Goal: Task Accomplishment & Management: Complete application form

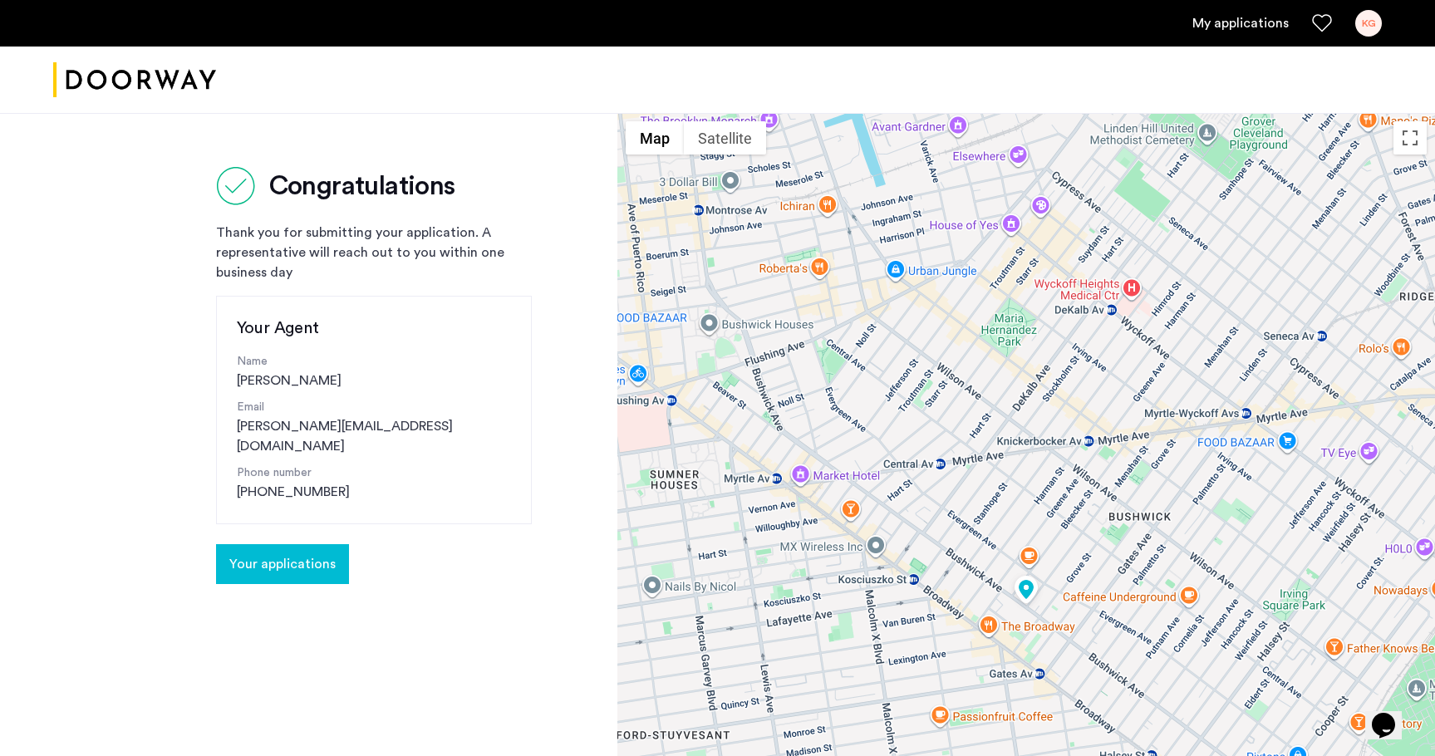
click at [307, 554] on span "Your applications" at bounding box center [282, 564] width 106 height 20
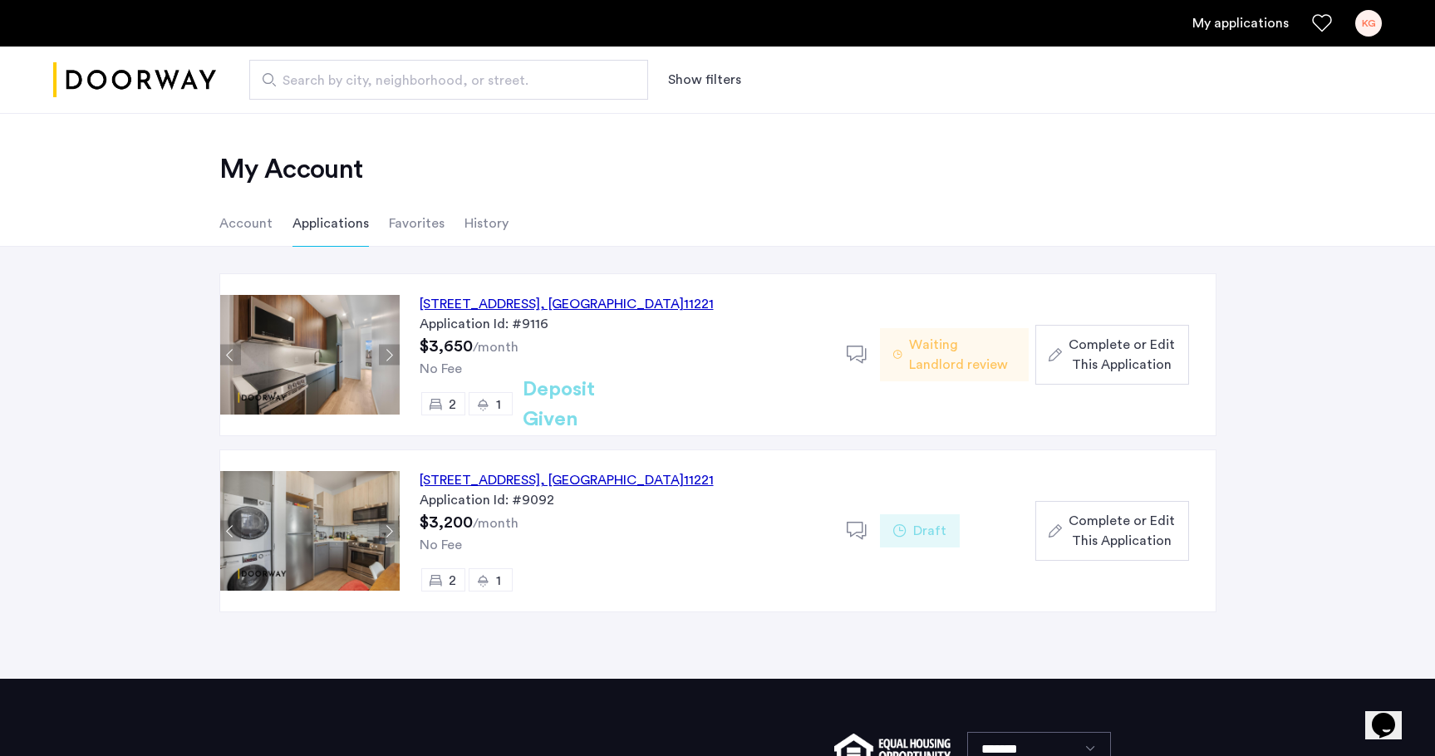
click at [1087, 370] on span "Complete or Edit This Application" at bounding box center [1122, 355] width 106 height 40
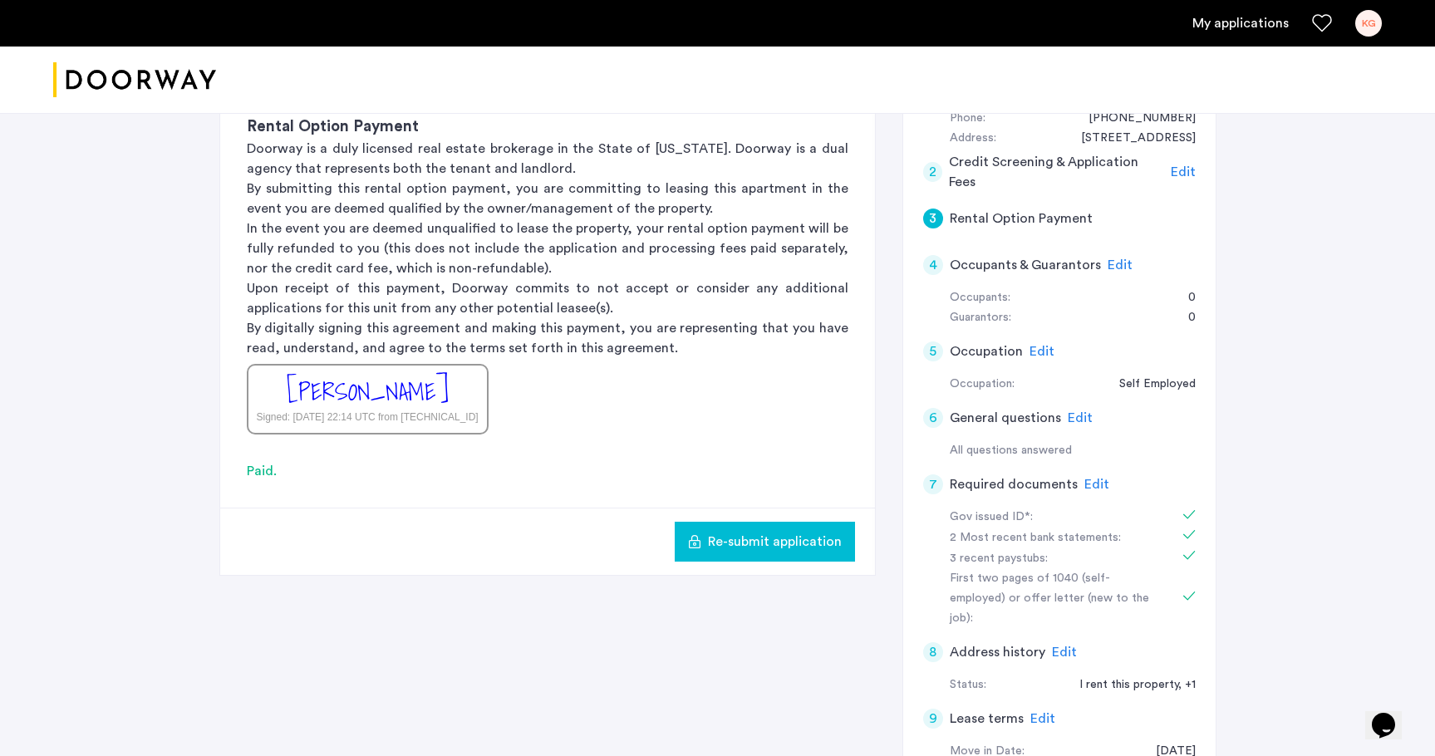
scroll to position [248, 0]
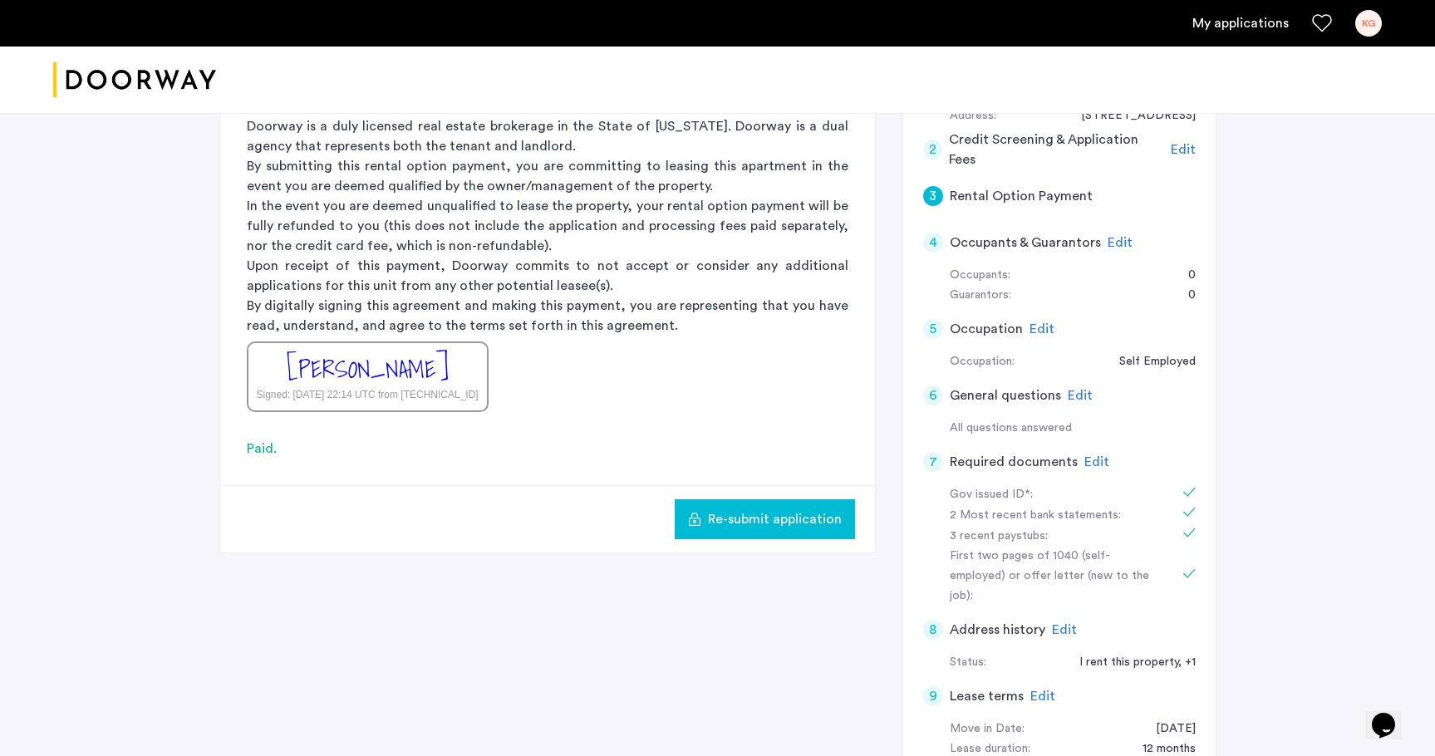
click at [1084, 455] on span "Edit" at bounding box center [1096, 461] width 25 height 13
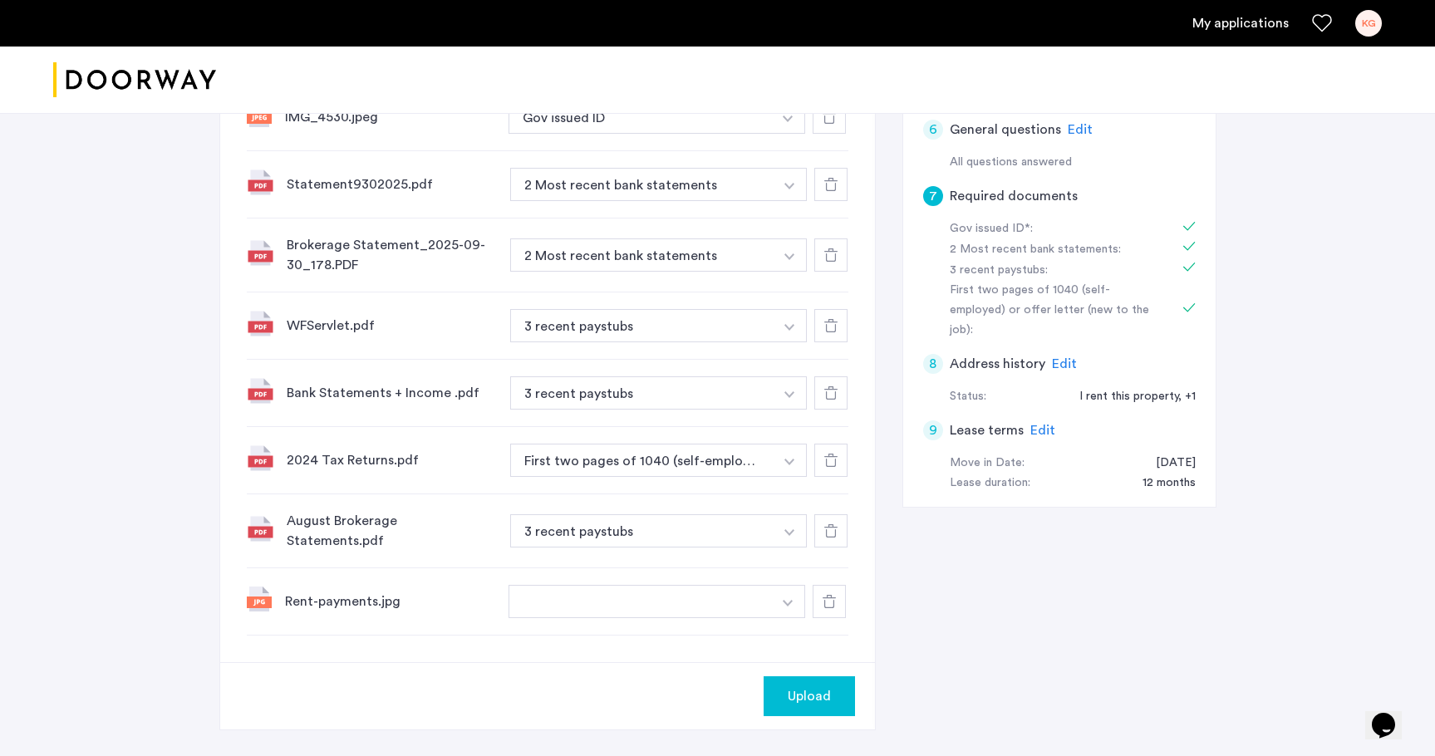
scroll to position [519, 0]
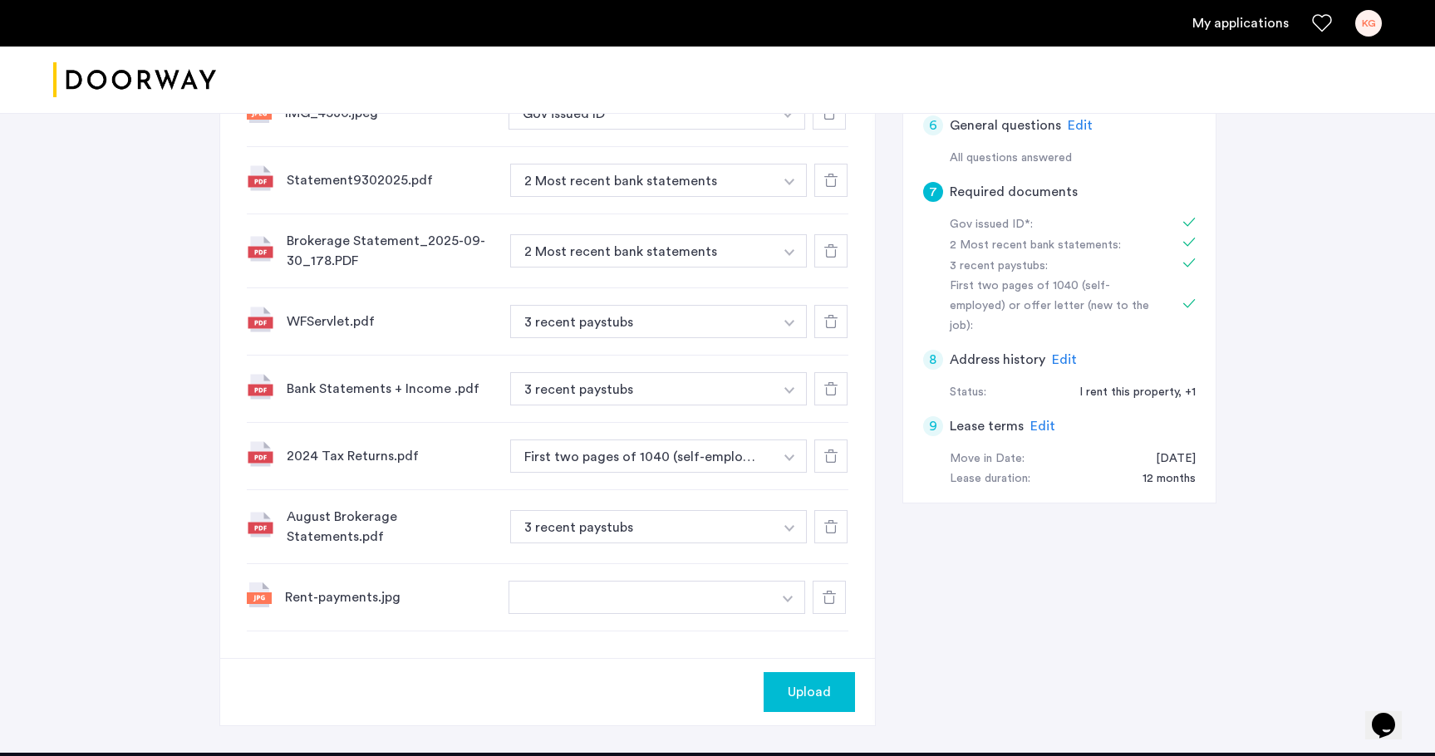
click at [689, 592] on button "button" at bounding box center [641, 597] width 264 height 33
click at [802, 690] on span "Upload" at bounding box center [809, 692] width 43 height 20
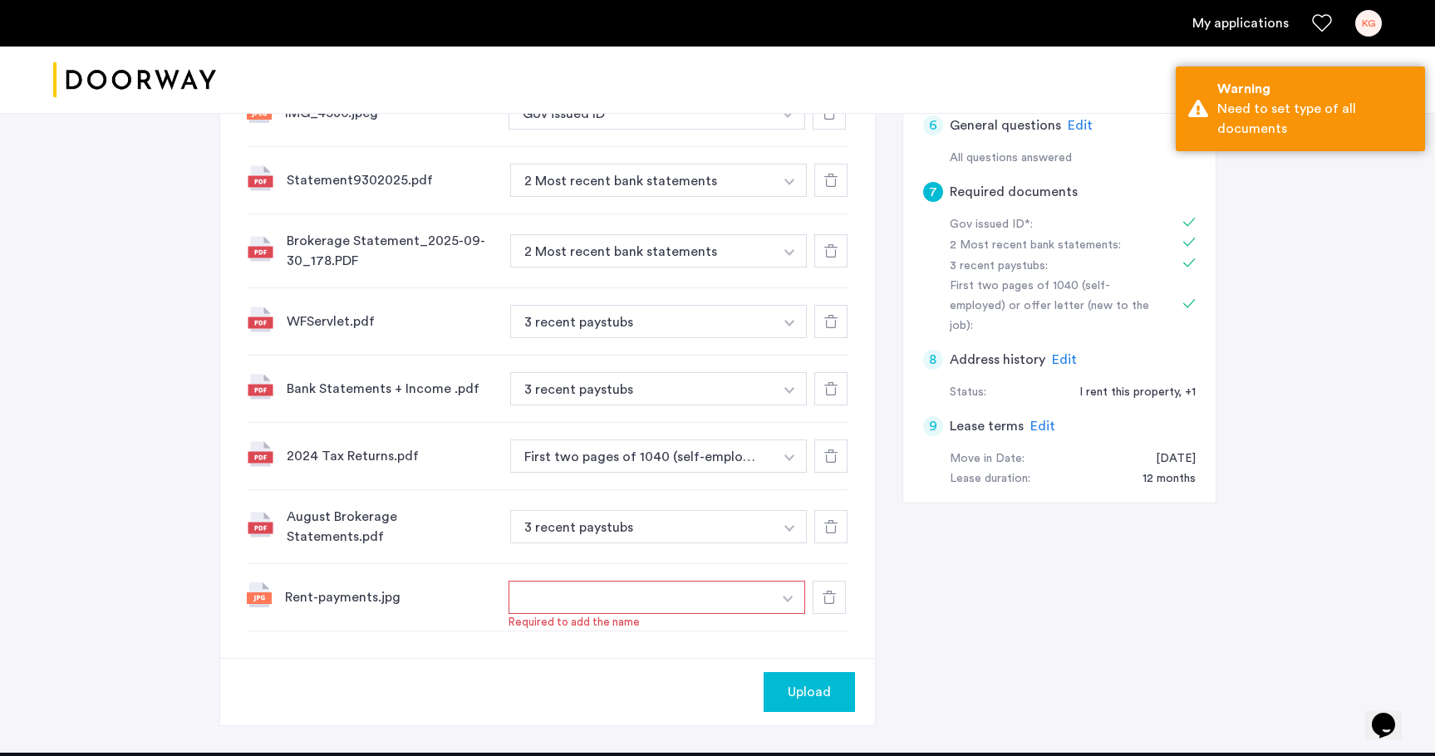
click at [785, 596] on img "button" at bounding box center [788, 599] width 10 height 7
click at [734, 626] on input at bounding box center [657, 631] width 297 height 29
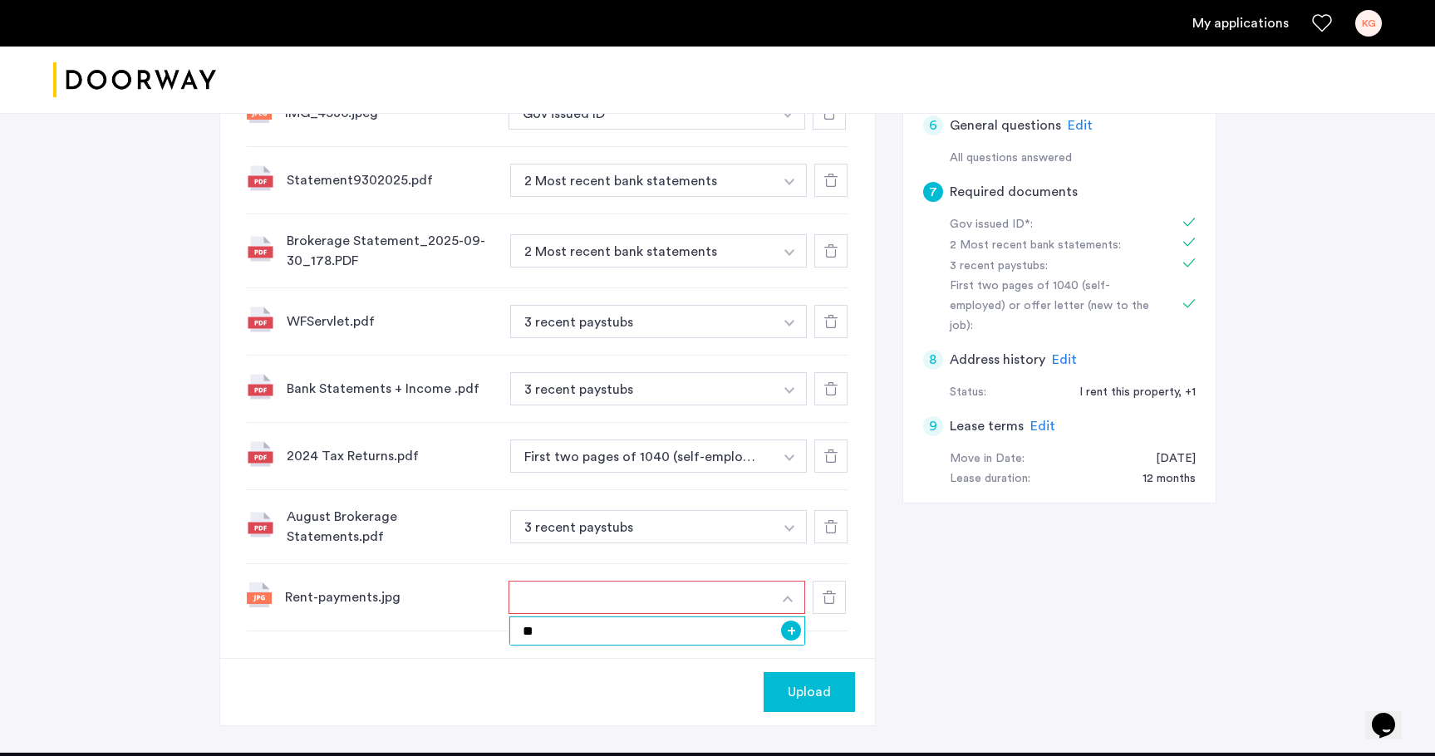
type input "*"
type input "**********"
click at [792, 623] on button "+" at bounding box center [791, 631] width 20 height 20
click at [808, 682] on span "Upload" at bounding box center [809, 692] width 43 height 20
